Goal: Information Seeking & Learning: Learn about a topic

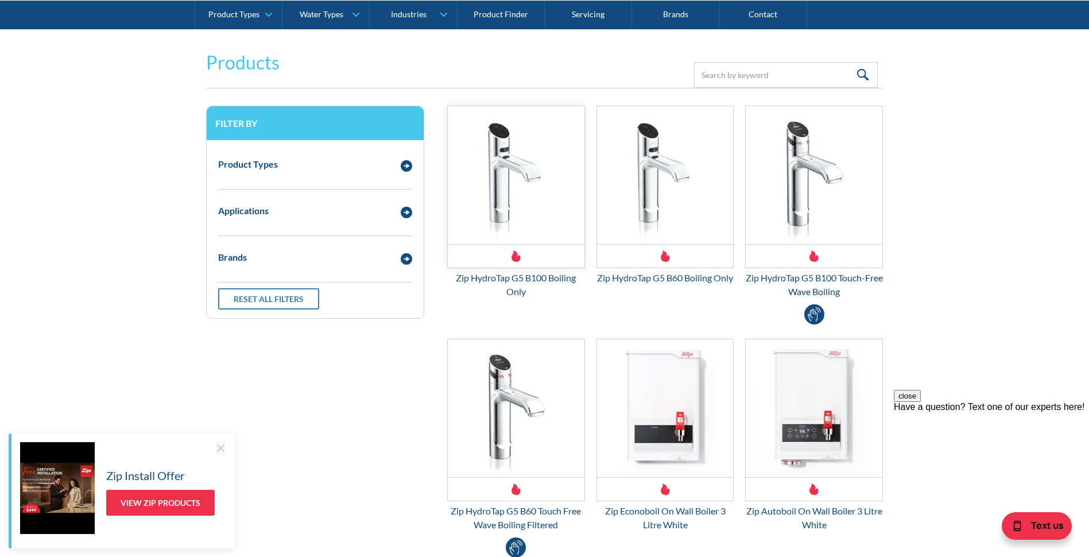
click at [502, 175] on img "Email Form 3" at bounding box center [516, 175] width 137 height 138
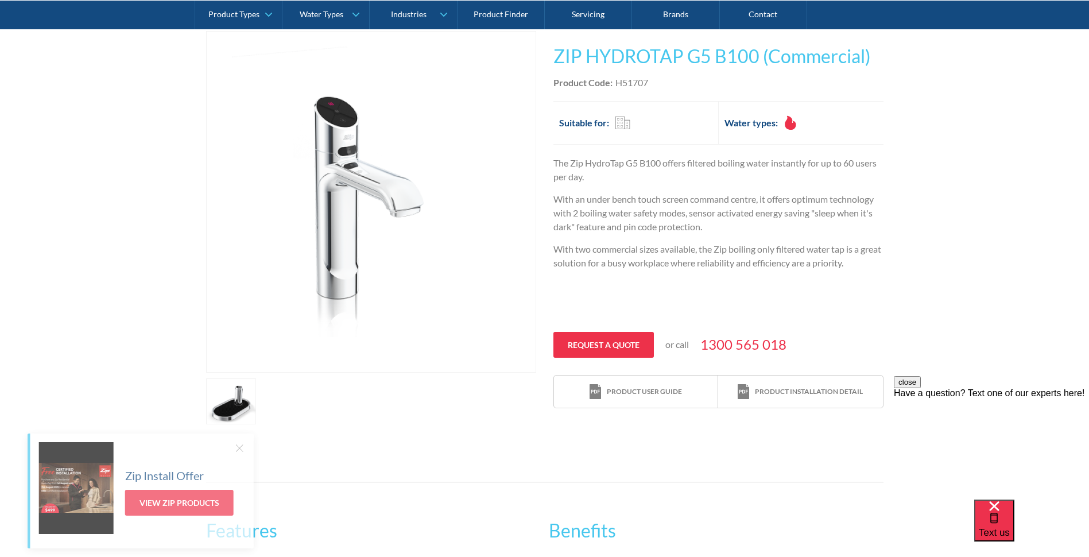
click at [331, 222] on img "open lightbox" at bounding box center [371, 202] width 278 height 340
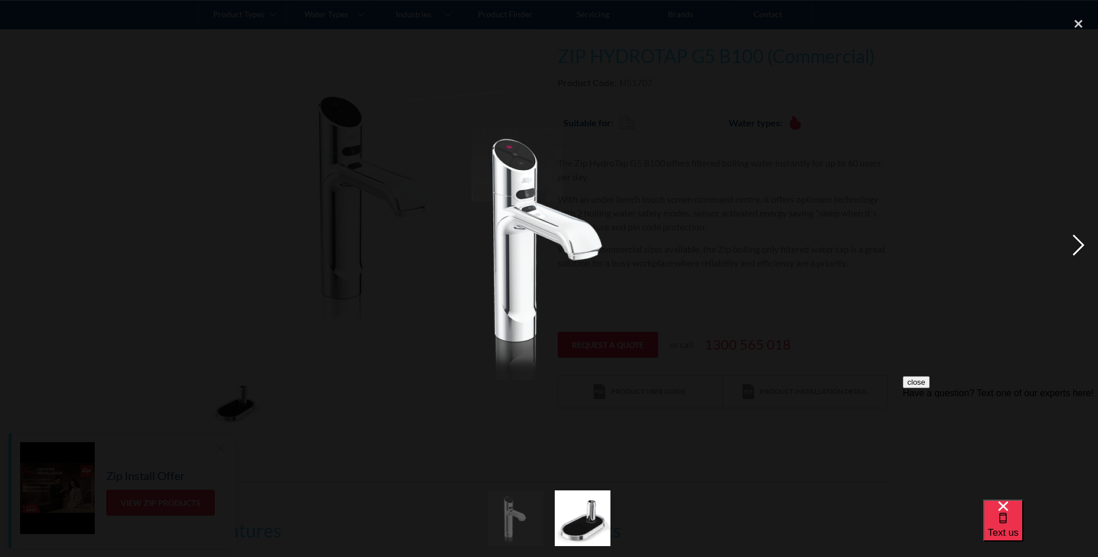
click at [1082, 244] on div "next image" at bounding box center [1077, 245] width 39 height 468
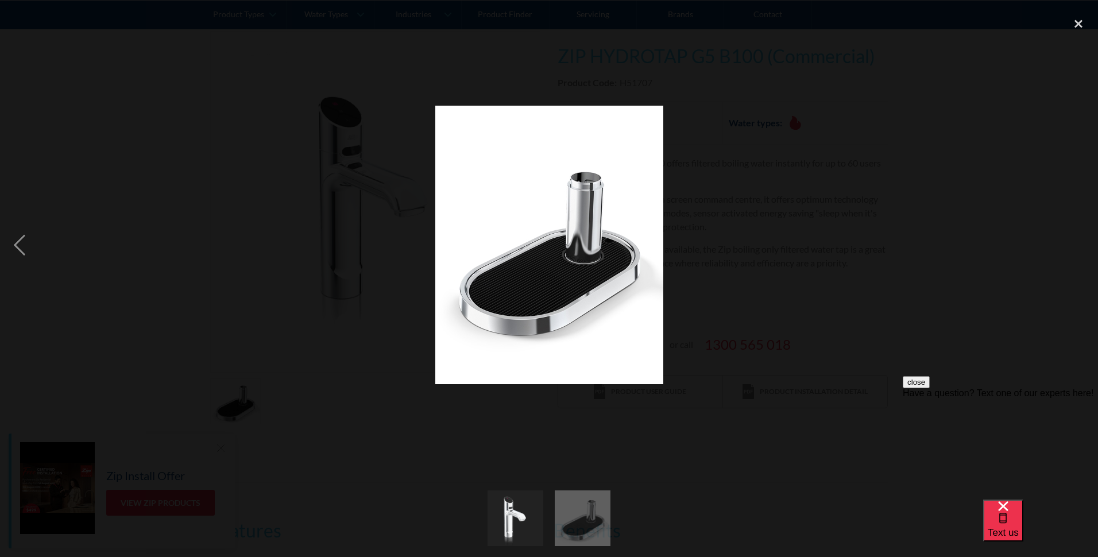
click at [1082, 244] on div "next image" at bounding box center [1077, 245] width 39 height 468
click at [24, 244] on div "previous image" at bounding box center [19, 245] width 39 height 468
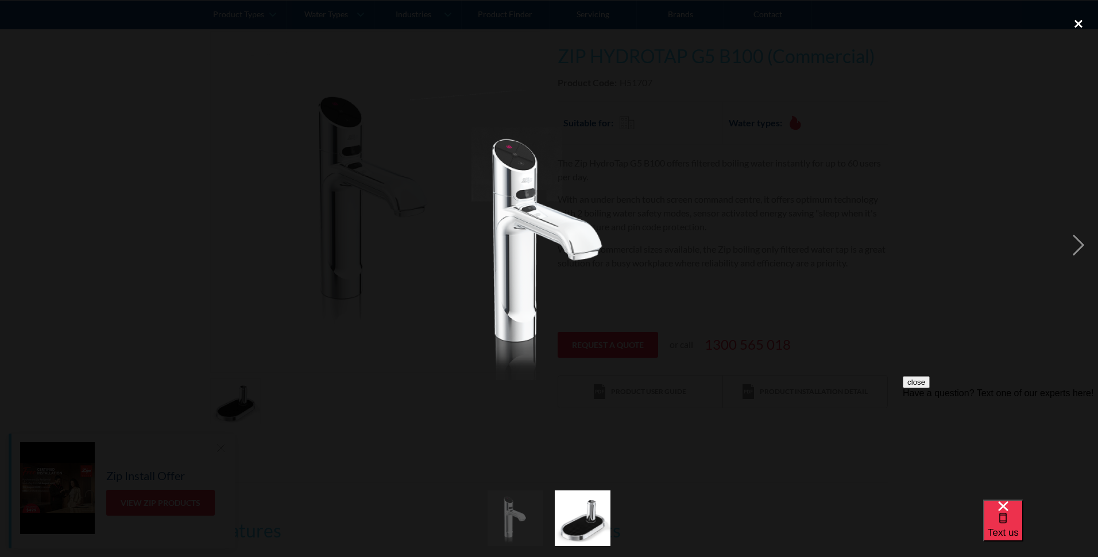
click at [1077, 21] on div "close lightbox" at bounding box center [1077, 23] width 39 height 25
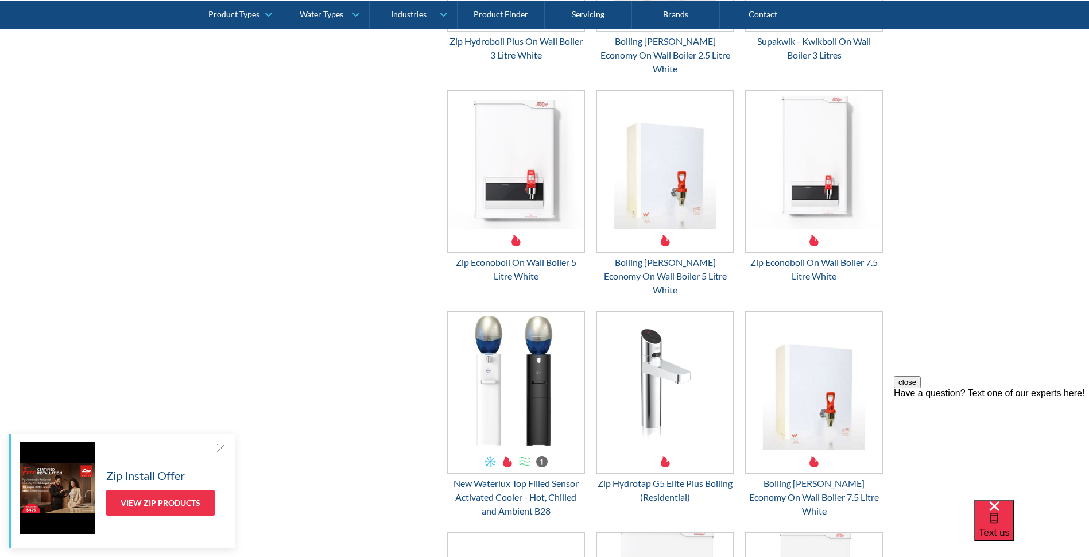
scroll to position [976, 0]
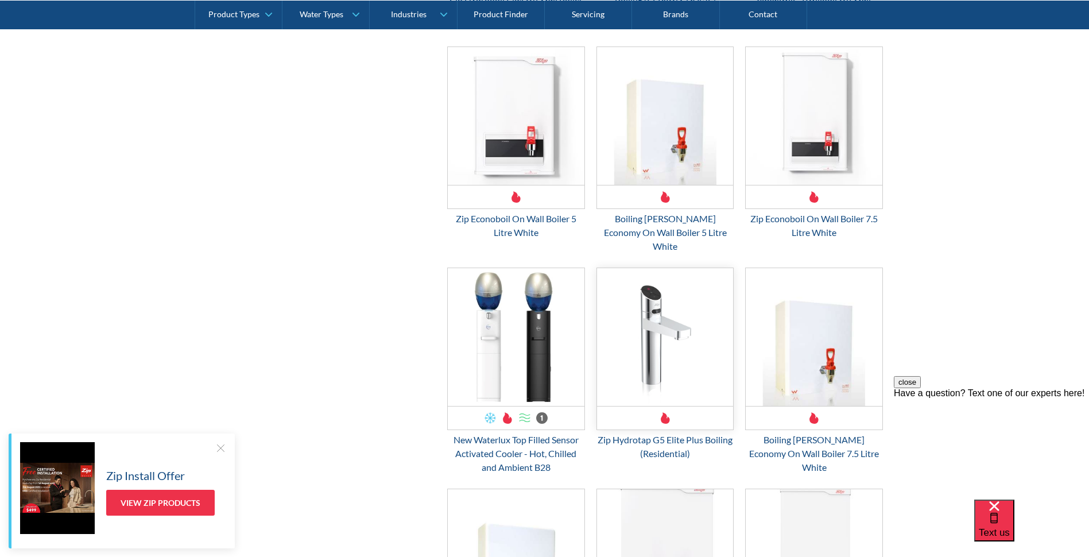
click at [647, 298] on img "Email Form 3" at bounding box center [665, 337] width 137 height 138
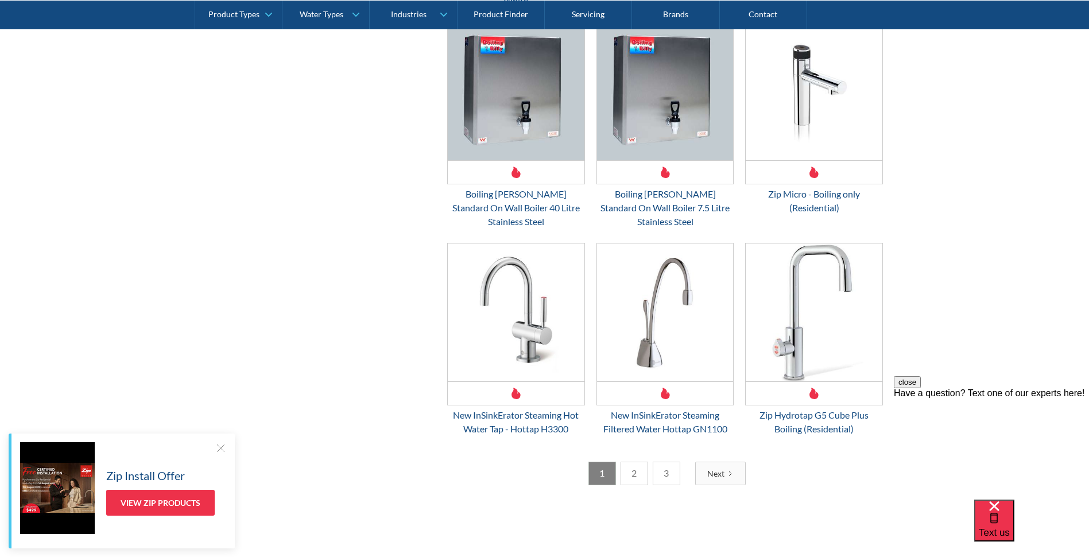
scroll to position [1665, 0]
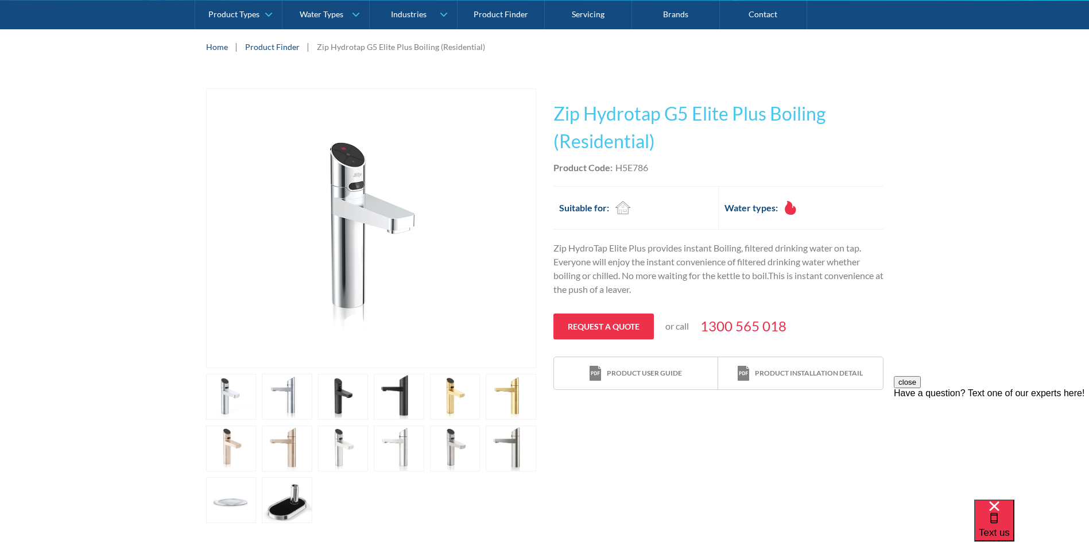
click at [335, 234] on img "open lightbox" at bounding box center [371, 228] width 228 height 278
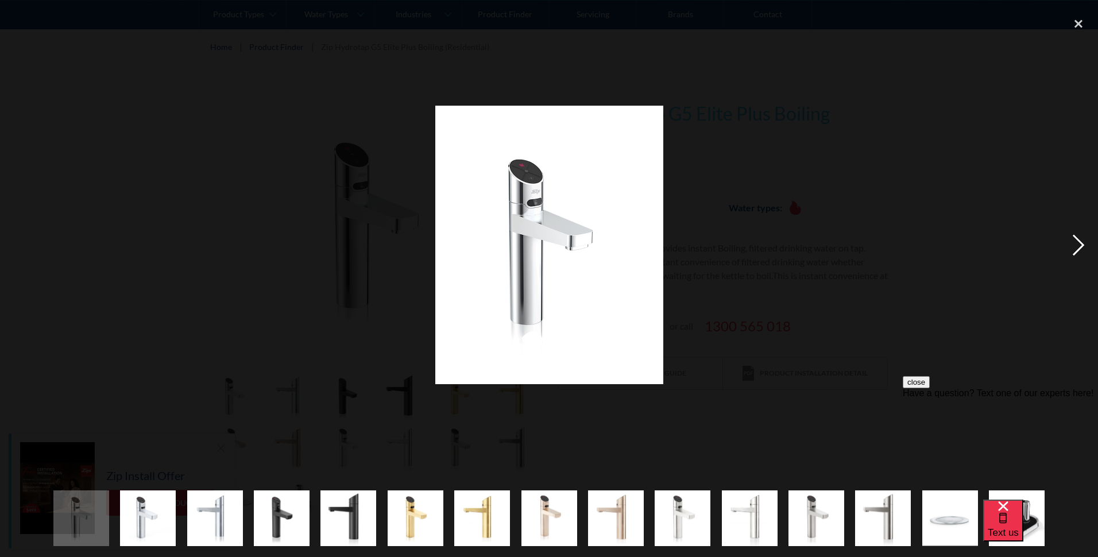
click at [1079, 241] on div "next image" at bounding box center [1077, 245] width 39 height 468
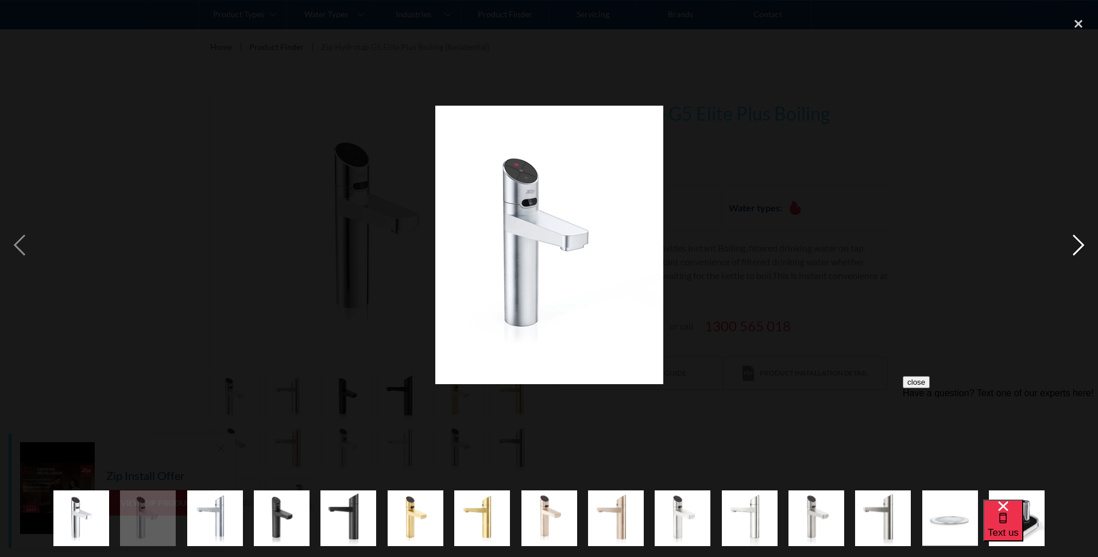
click at [1079, 241] on div "next image" at bounding box center [1077, 245] width 39 height 468
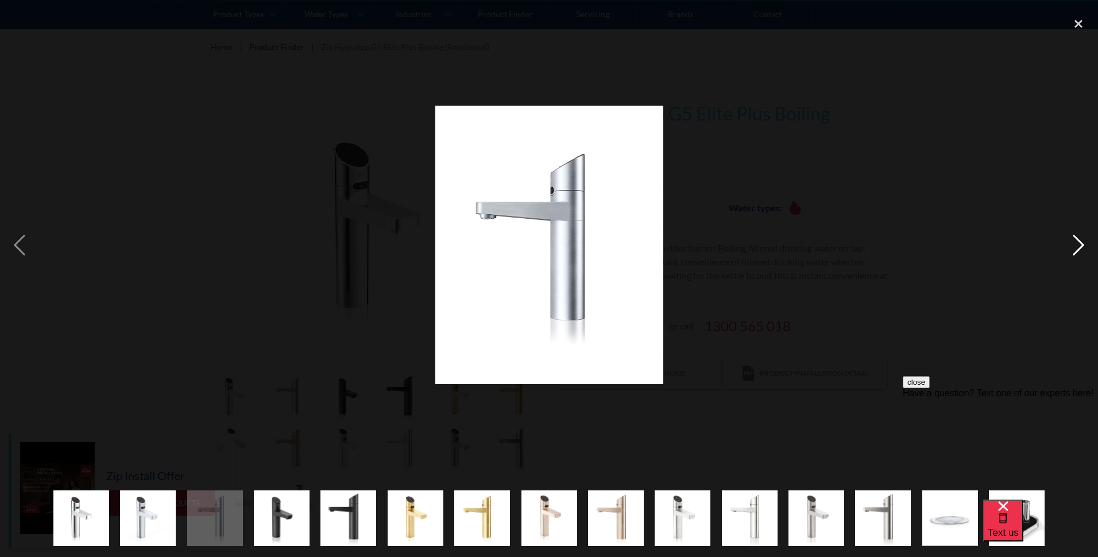
click at [1079, 241] on div "next image" at bounding box center [1077, 245] width 39 height 468
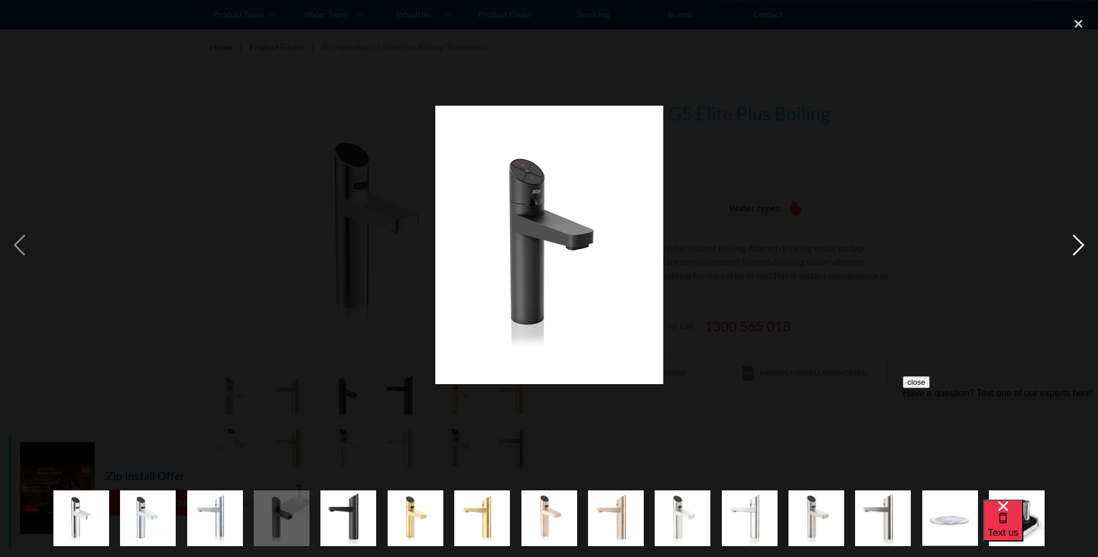
click at [1079, 241] on div "next image" at bounding box center [1077, 245] width 39 height 468
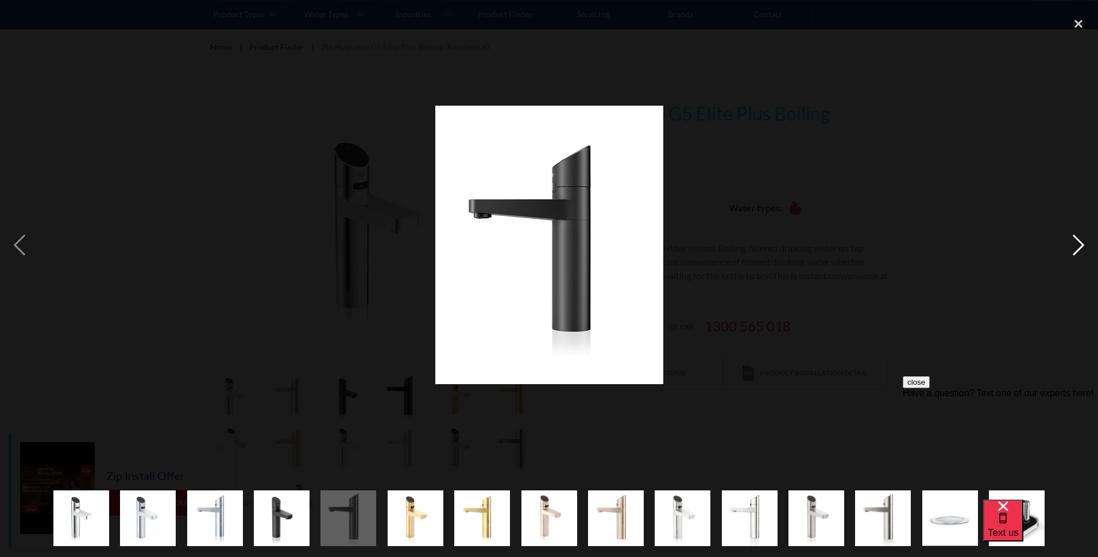
click at [1079, 241] on div "next image" at bounding box center [1077, 245] width 39 height 468
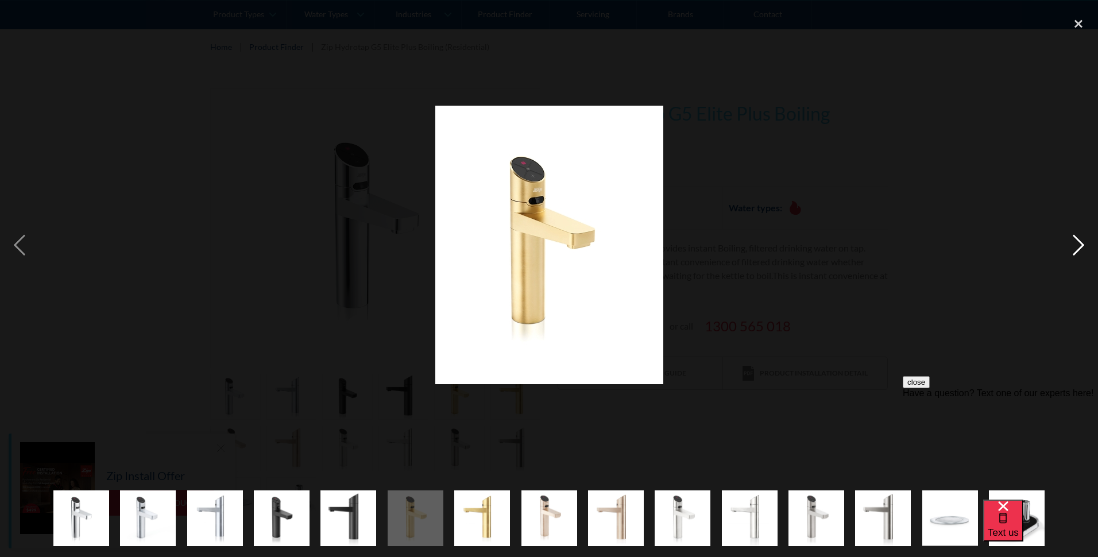
click at [1079, 241] on div "next image" at bounding box center [1077, 245] width 39 height 468
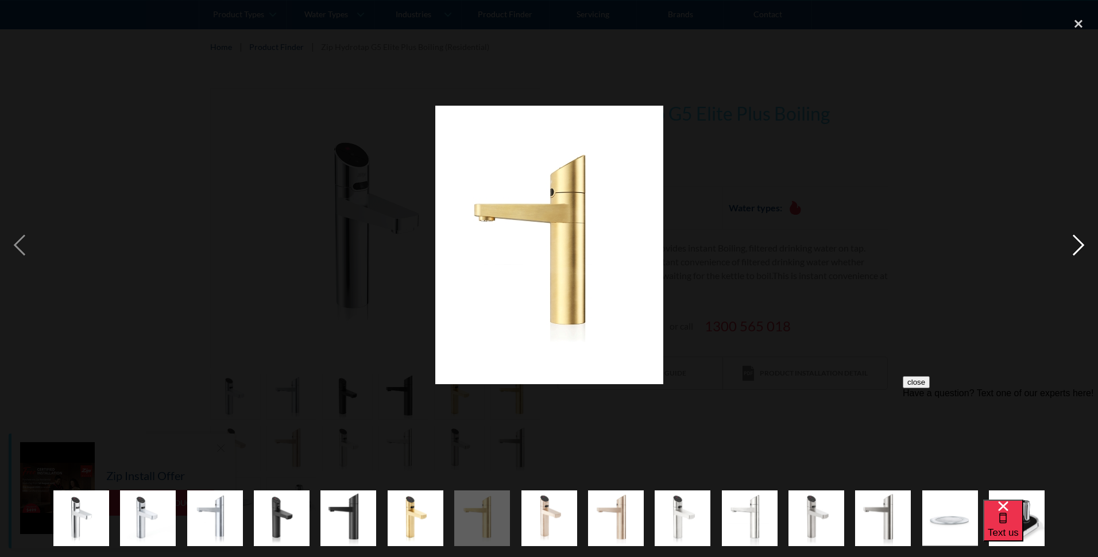
click at [1079, 241] on div "next image" at bounding box center [1077, 245] width 39 height 468
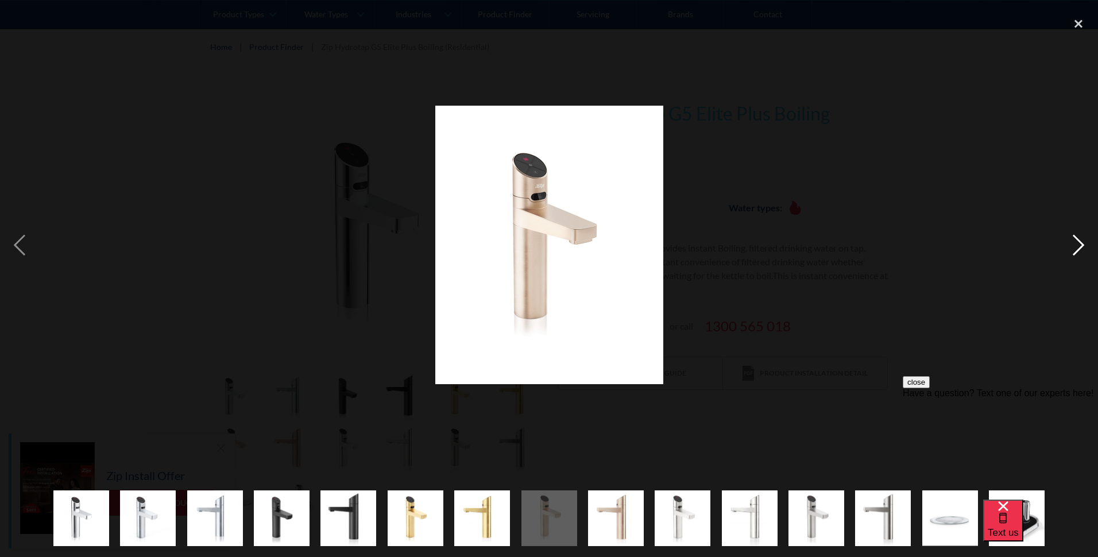
click at [1079, 241] on div "next image" at bounding box center [1077, 245] width 39 height 468
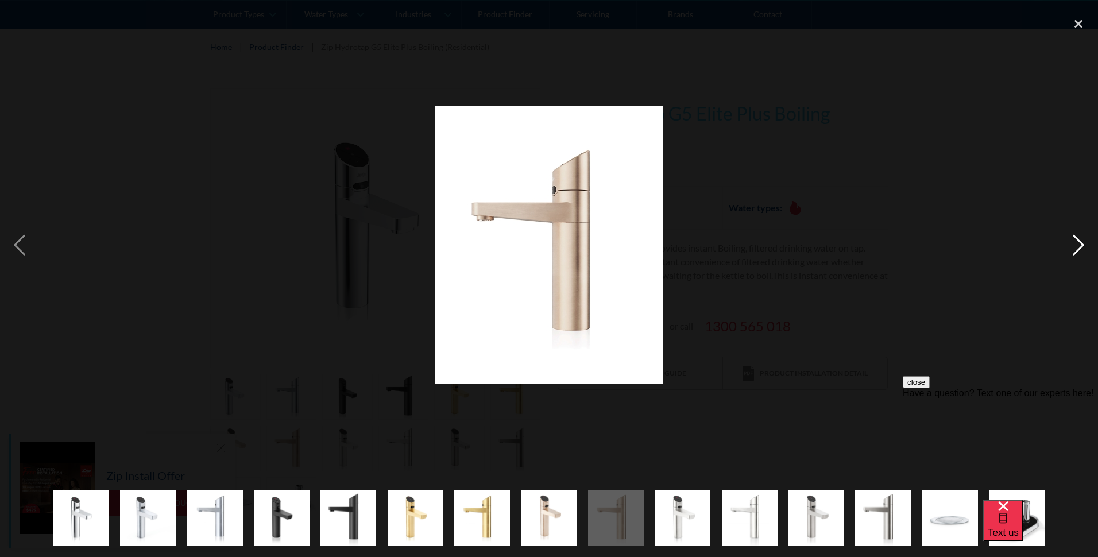
click at [1079, 241] on div "next image" at bounding box center [1077, 245] width 39 height 468
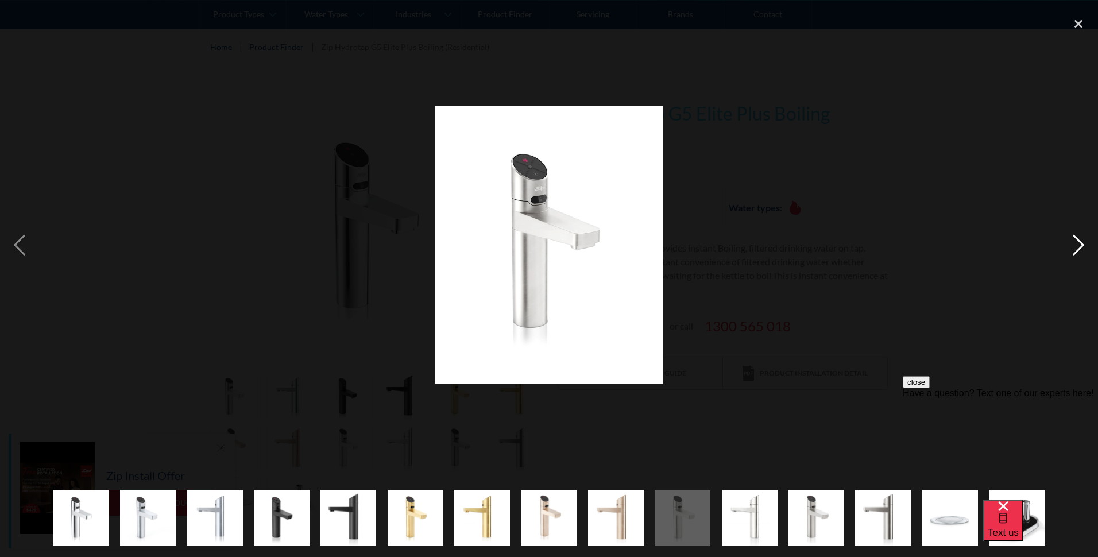
click at [1079, 241] on div "next image" at bounding box center [1077, 245] width 39 height 468
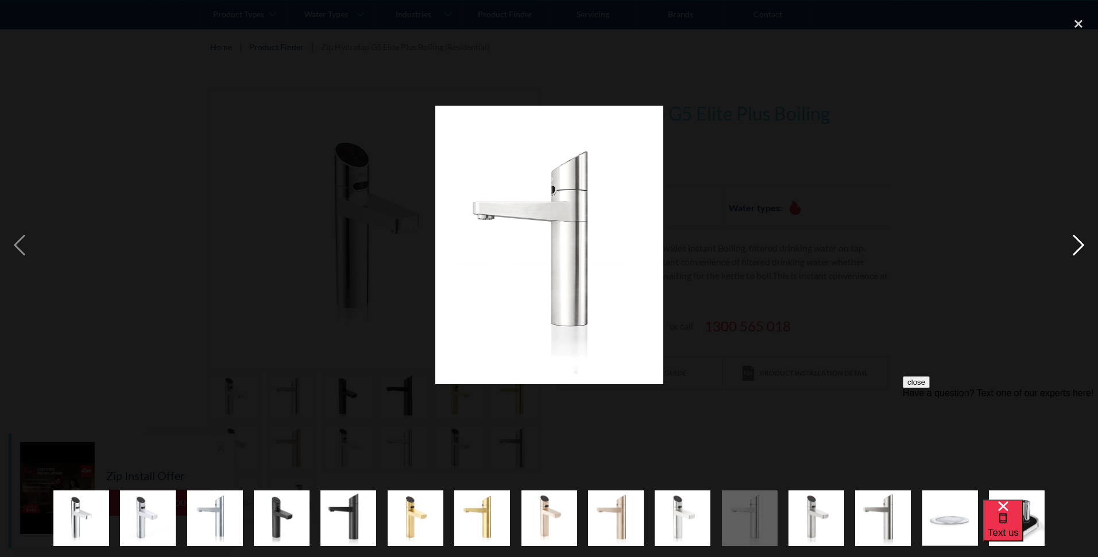
click at [1079, 241] on div "next image" at bounding box center [1077, 245] width 39 height 468
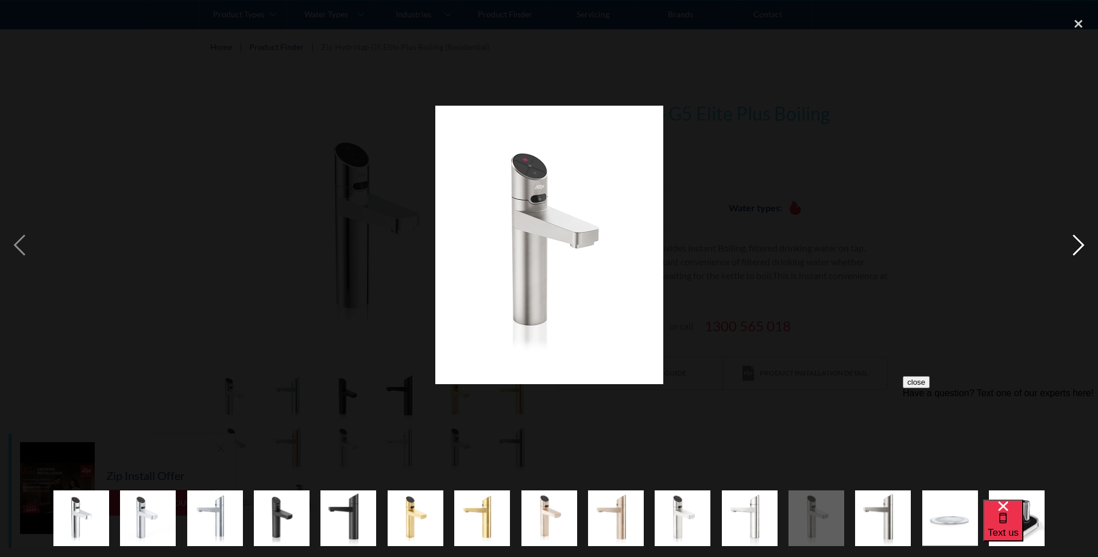
click at [1079, 241] on div "next image" at bounding box center [1077, 245] width 39 height 468
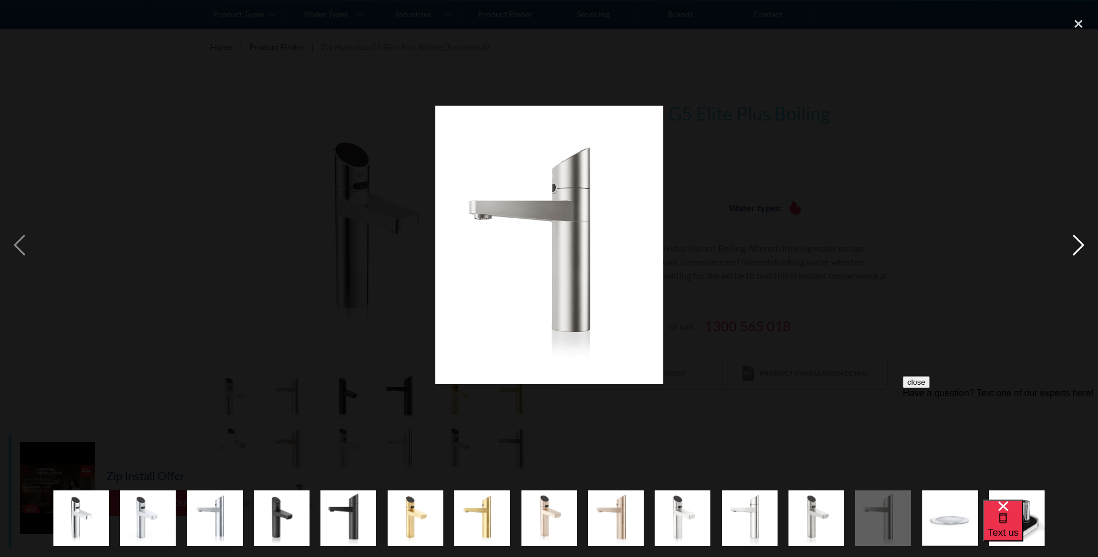
click at [1079, 241] on div "next image" at bounding box center [1077, 245] width 39 height 468
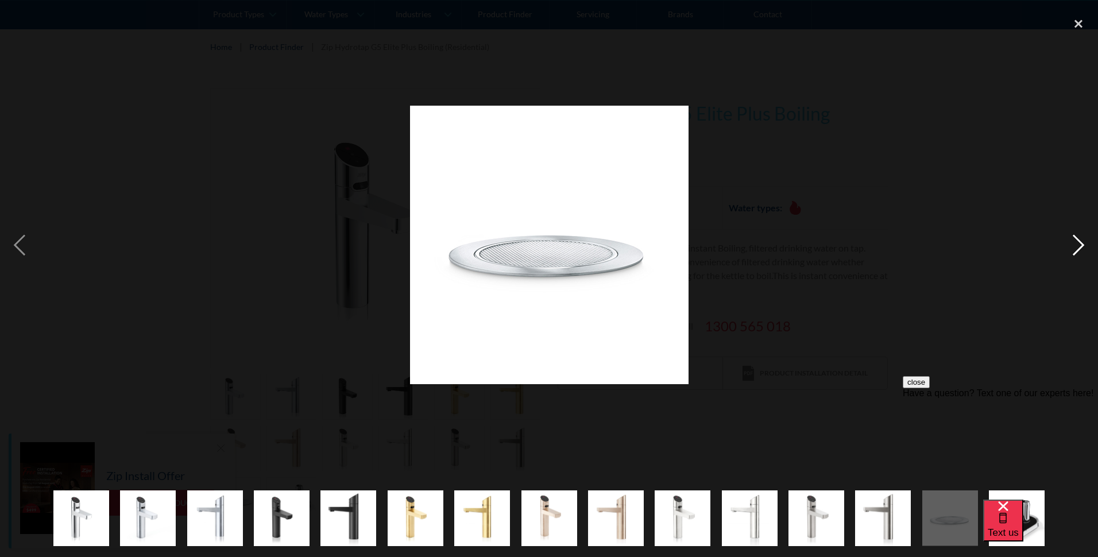
click at [1079, 241] on div "next image" at bounding box center [1077, 245] width 39 height 468
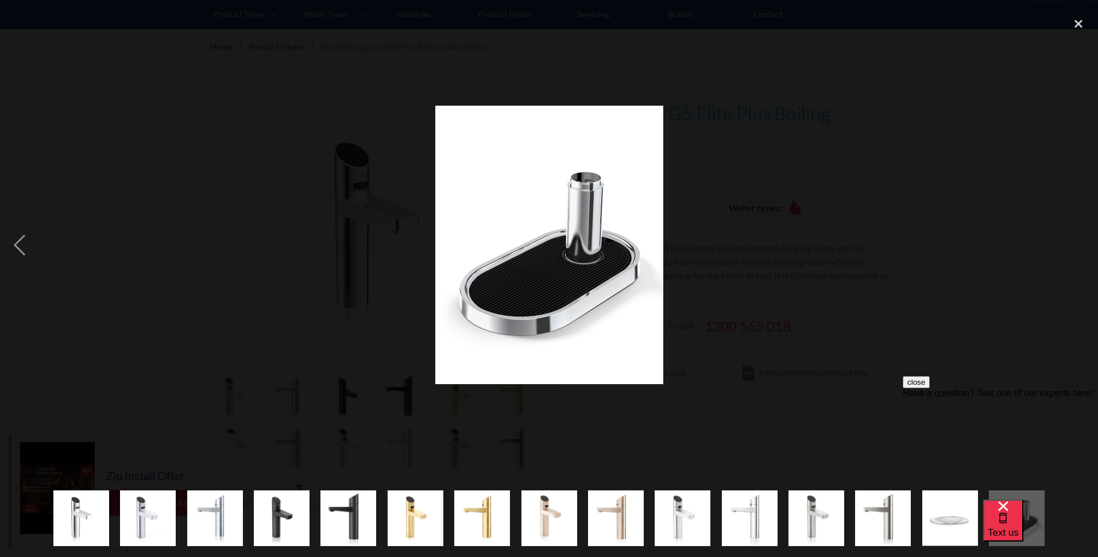
click at [1079, 241] on div "next image" at bounding box center [1077, 245] width 39 height 468
click at [1076, 22] on div "close lightbox" at bounding box center [1077, 23] width 39 height 25
